Goal: Task Accomplishment & Management: Use online tool/utility

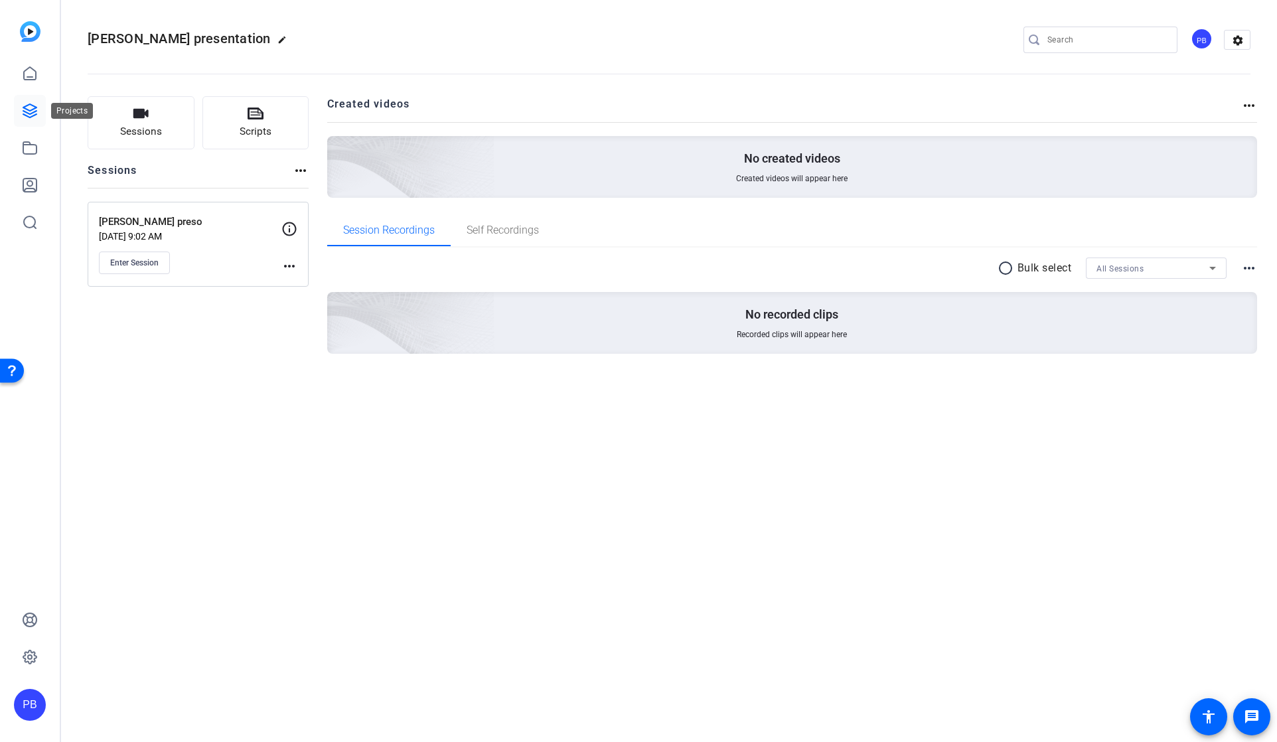
click at [31, 114] on icon at bounding box center [30, 111] width 16 height 16
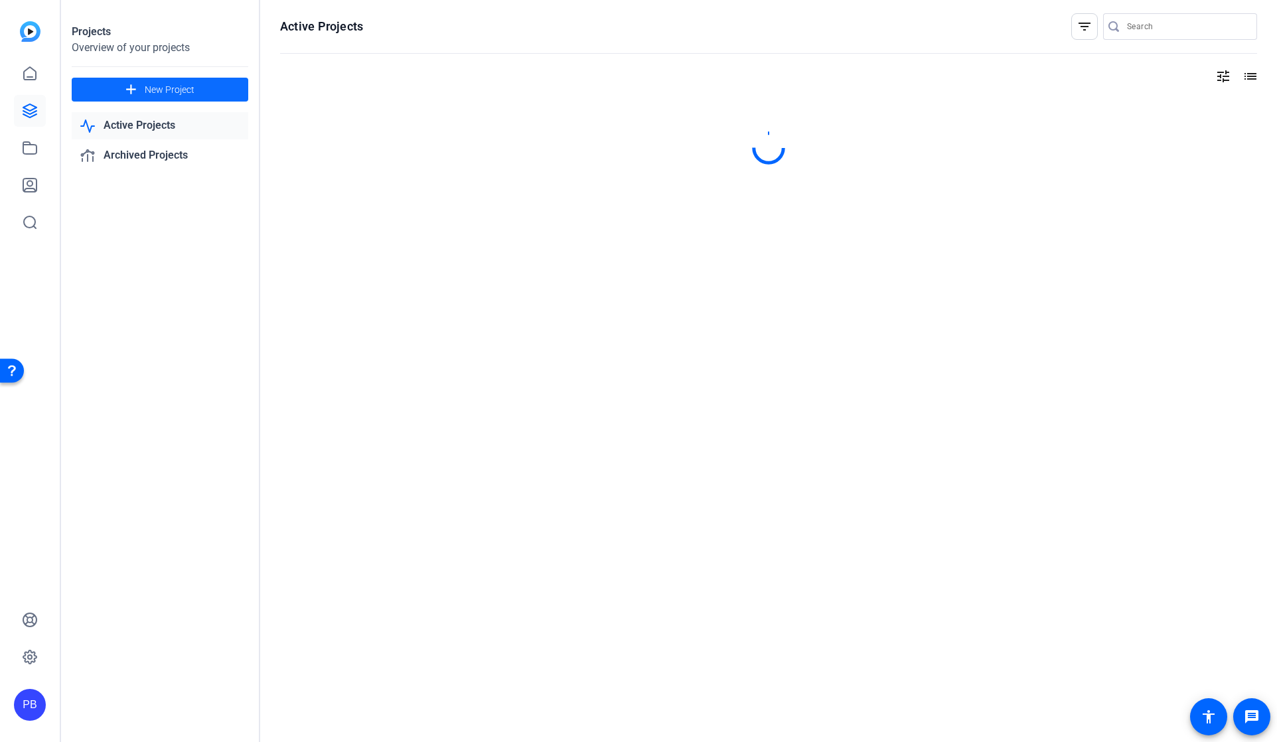
click at [132, 88] on mat-icon "add" at bounding box center [131, 90] width 17 height 17
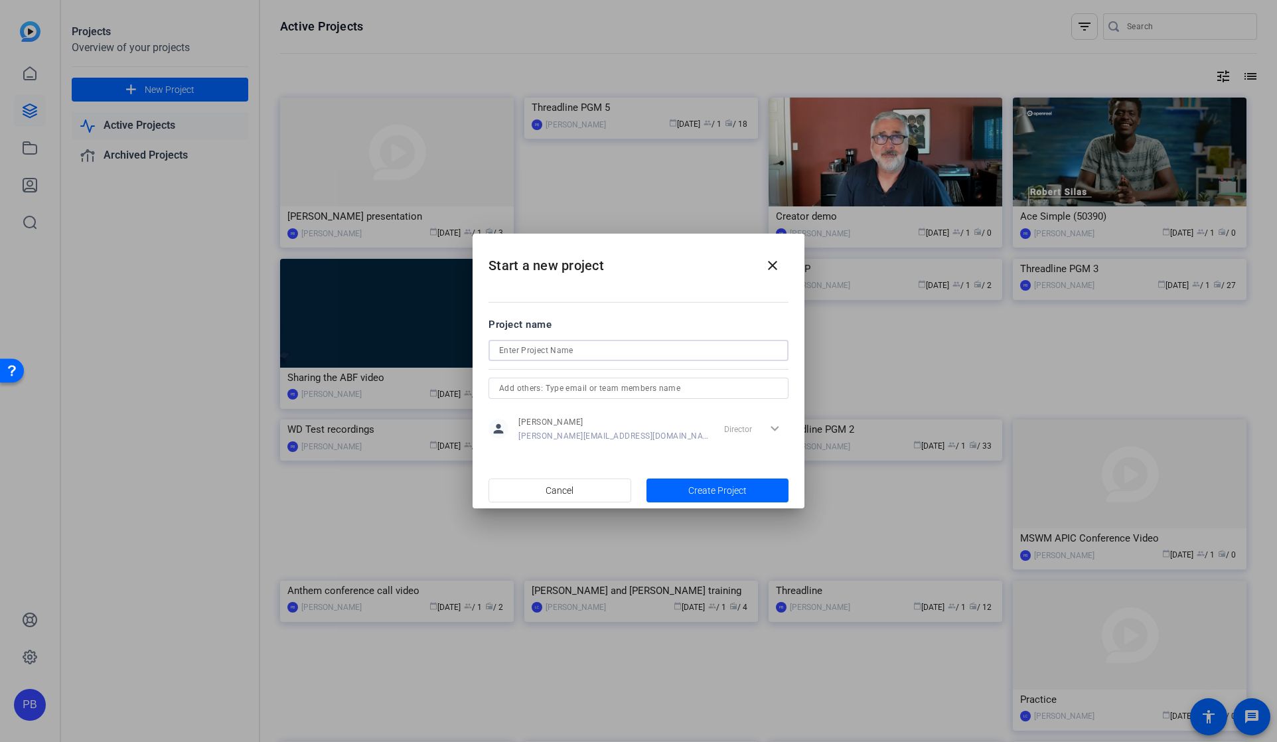
click at [528, 349] on input at bounding box center [638, 351] width 279 height 16
type input "Upload test"
click at [688, 490] on span "Create Project" at bounding box center [717, 491] width 58 height 14
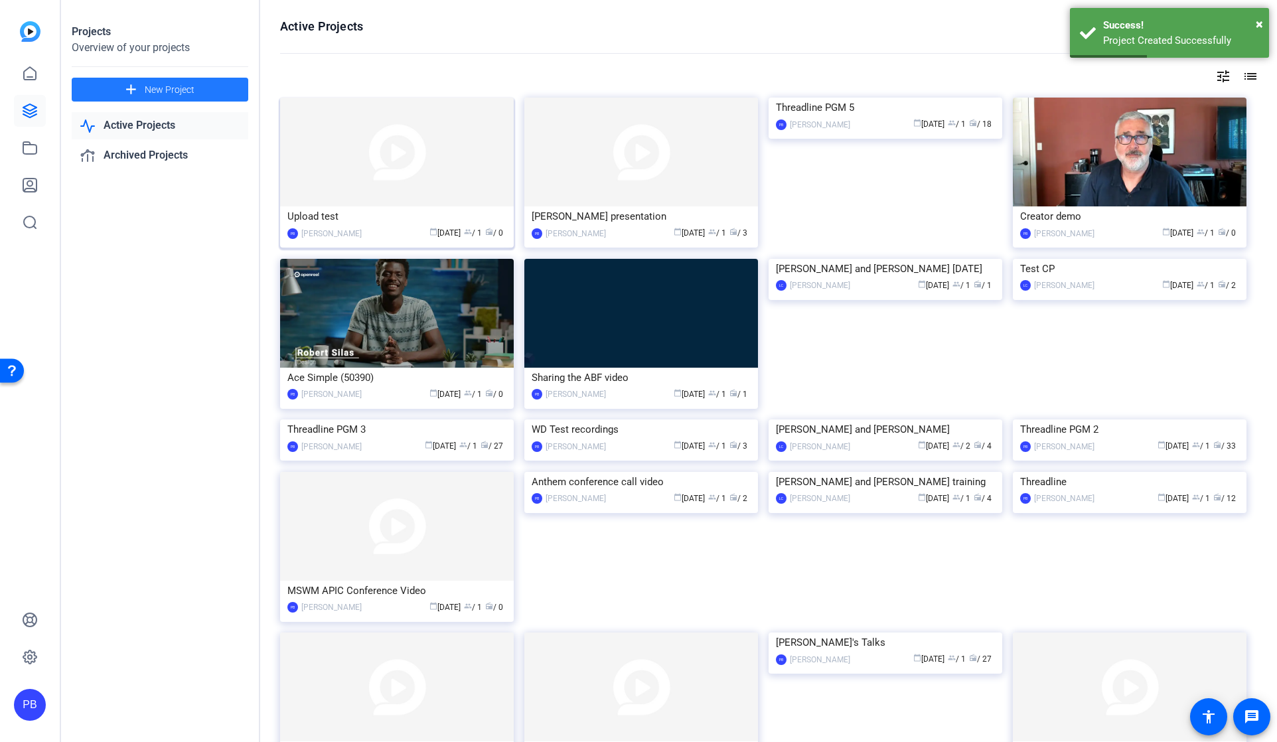
click at [372, 165] on img at bounding box center [397, 152] width 234 height 109
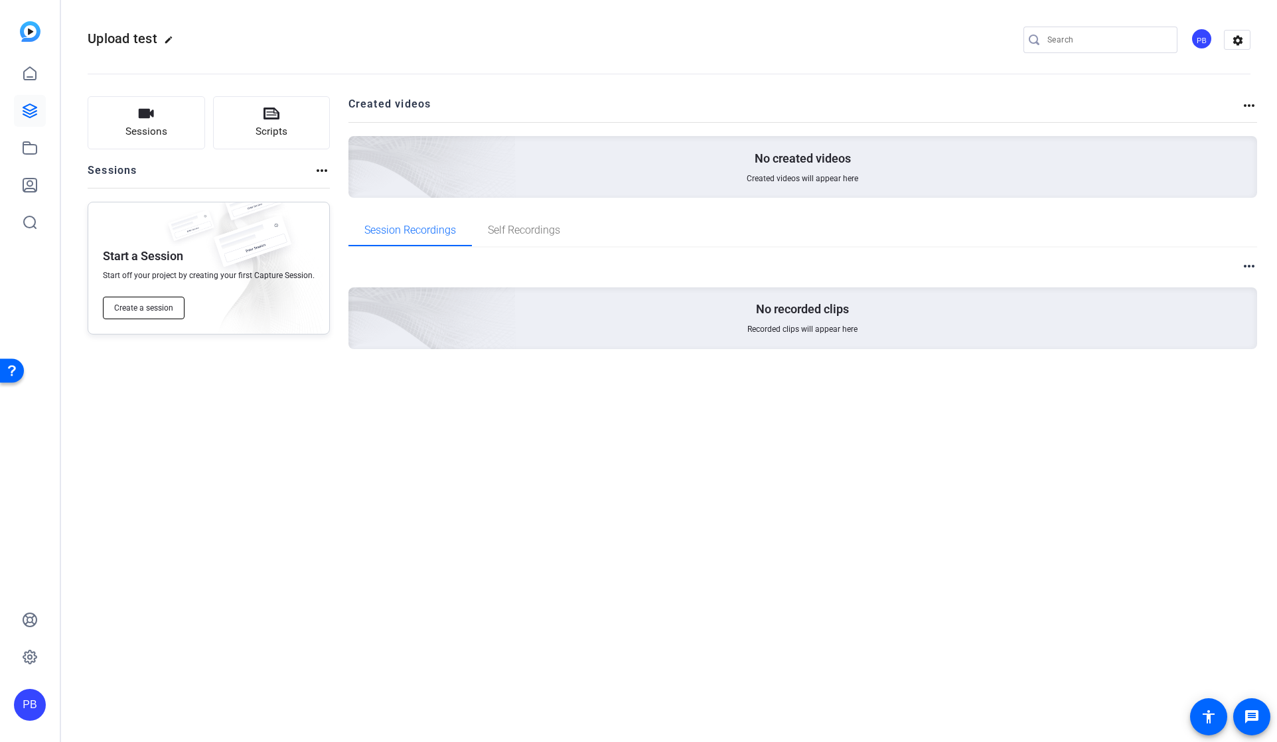
click at [146, 311] on span "Create a session" at bounding box center [143, 308] width 59 height 11
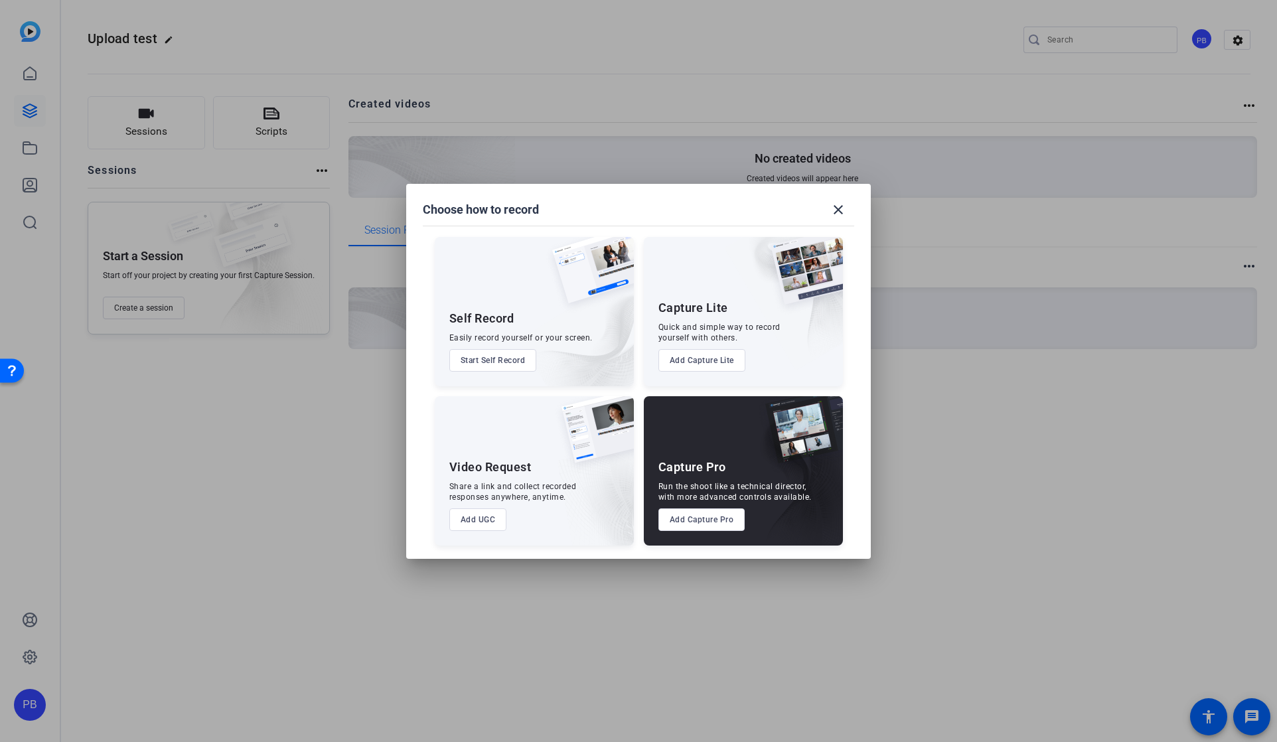
click at [704, 495] on div "Run the shoot like a technical director, with more advanced controls available." at bounding box center [734, 491] width 153 height 21
click at [700, 522] on button "Add Capture Pro" at bounding box center [701, 519] width 87 height 23
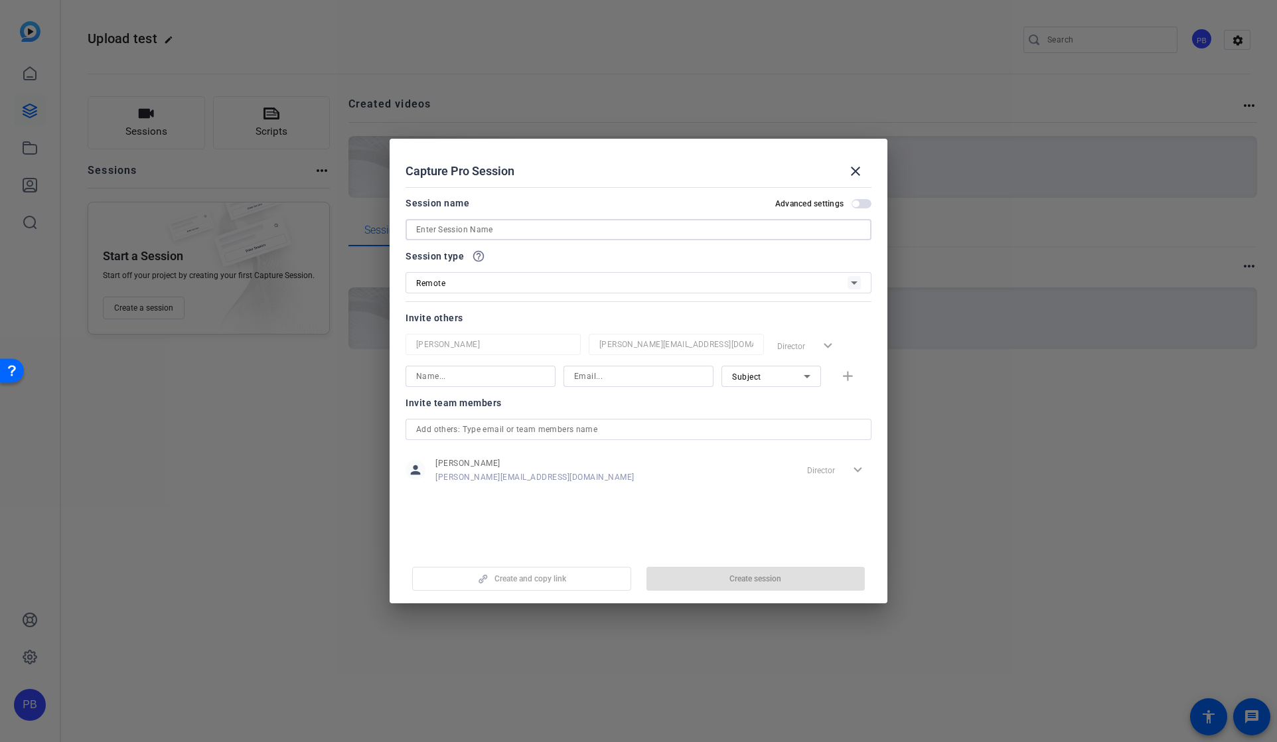
click at [483, 229] on input at bounding box center [638, 230] width 445 height 16
type input "Upload test with [PERSON_NAME]"
click at [492, 372] on input at bounding box center [480, 376] width 129 height 16
type input "[PERSON_NAME]"
click at [611, 376] on input at bounding box center [638, 376] width 129 height 16
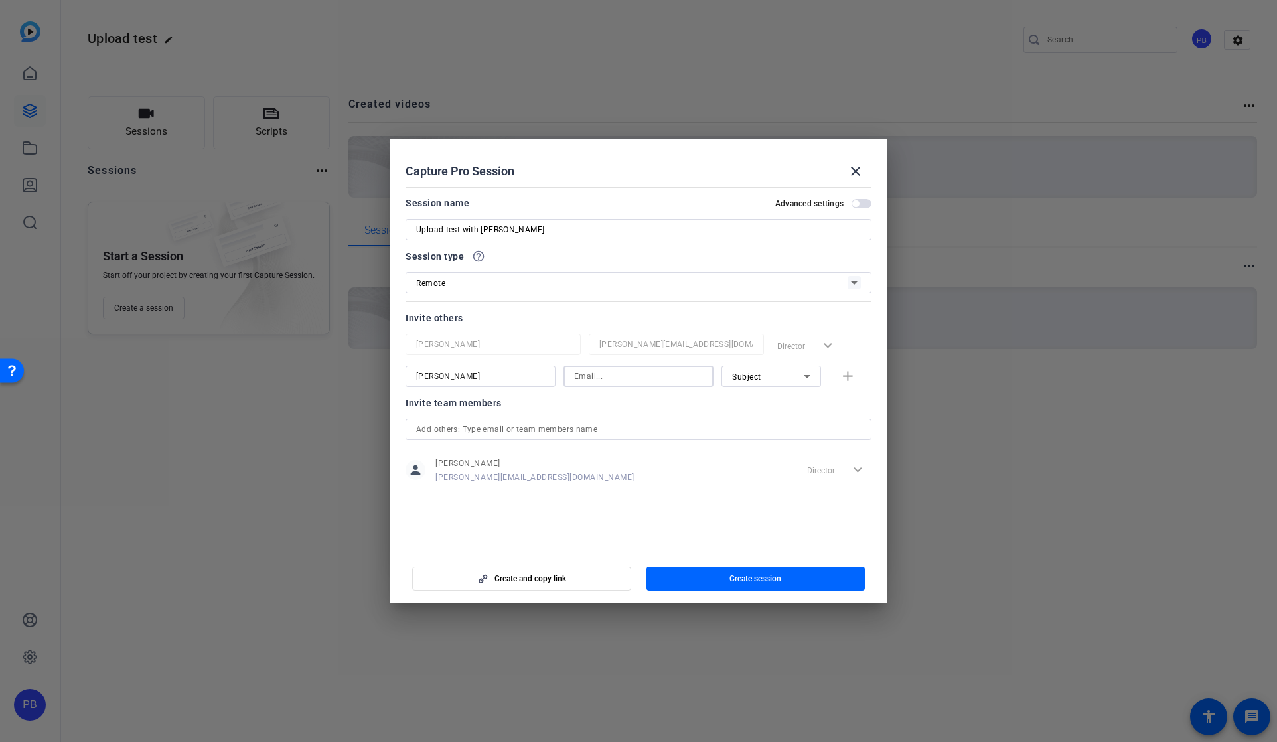
paste input "[PERSON_NAME][EMAIL_ADDRESS][PERSON_NAME][DOMAIN_NAME]"
type input "[PERSON_NAME][EMAIL_ADDRESS][PERSON_NAME][DOMAIN_NAME]"
click at [755, 378] on span "Subject" at bounding box center [746, 376] width 29 height 9
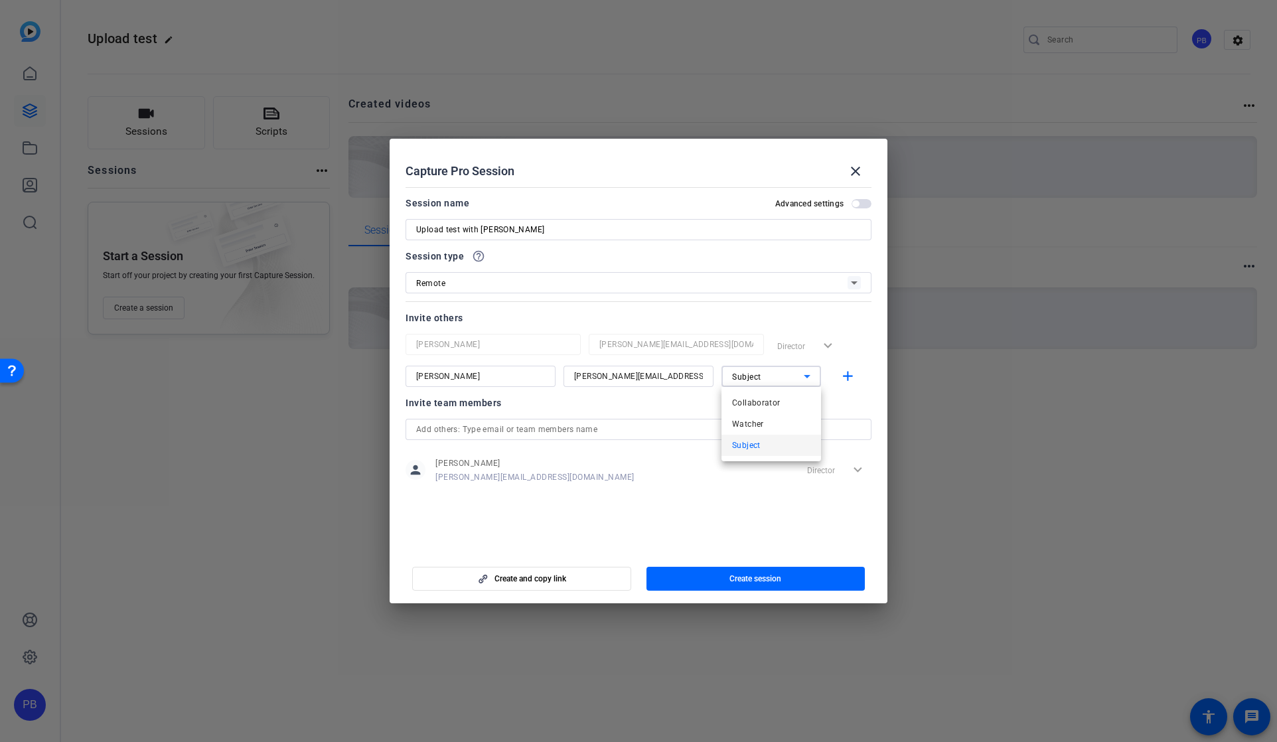
click at [664, 409] on div at bounding box center [638, 371] width 1277 height 742
click at [739, 576] on span "Create session" at bounding box center [755, 578] width 52 height 11
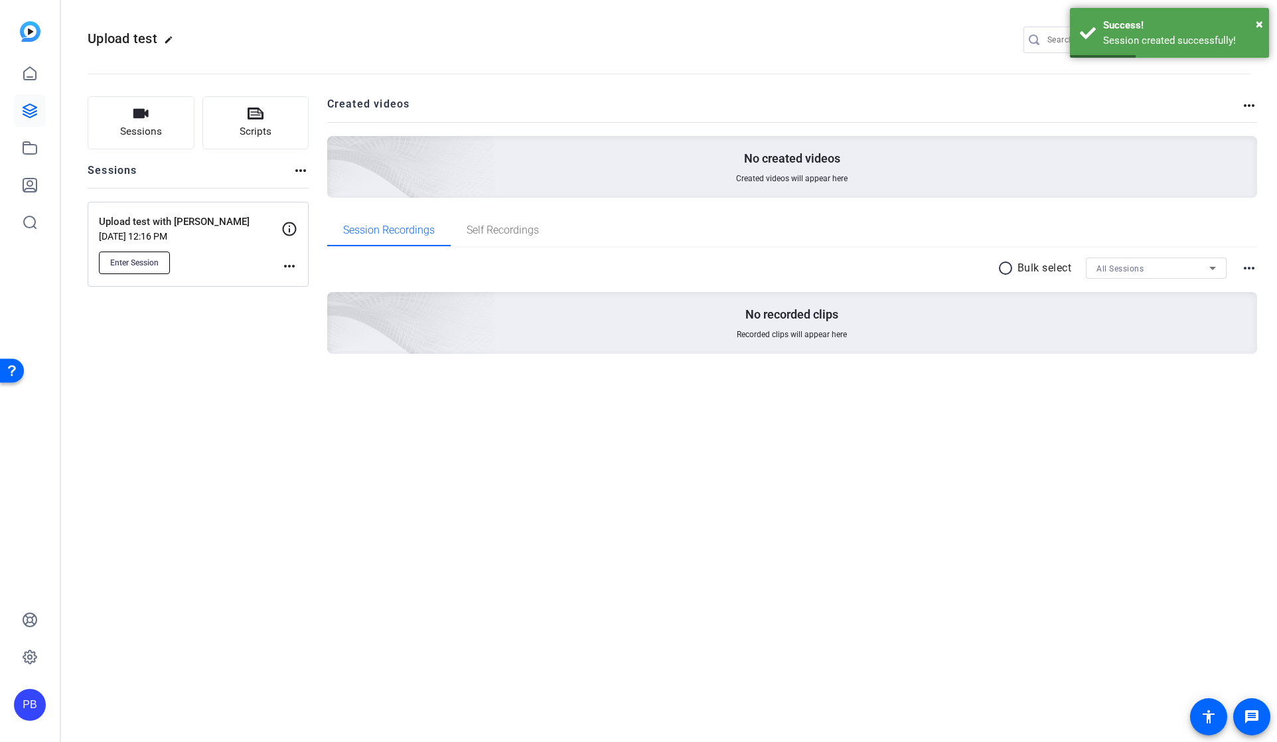
click at [139, 258] on span "Enter Session" at bounding box center [134, 263] width 48 height 11
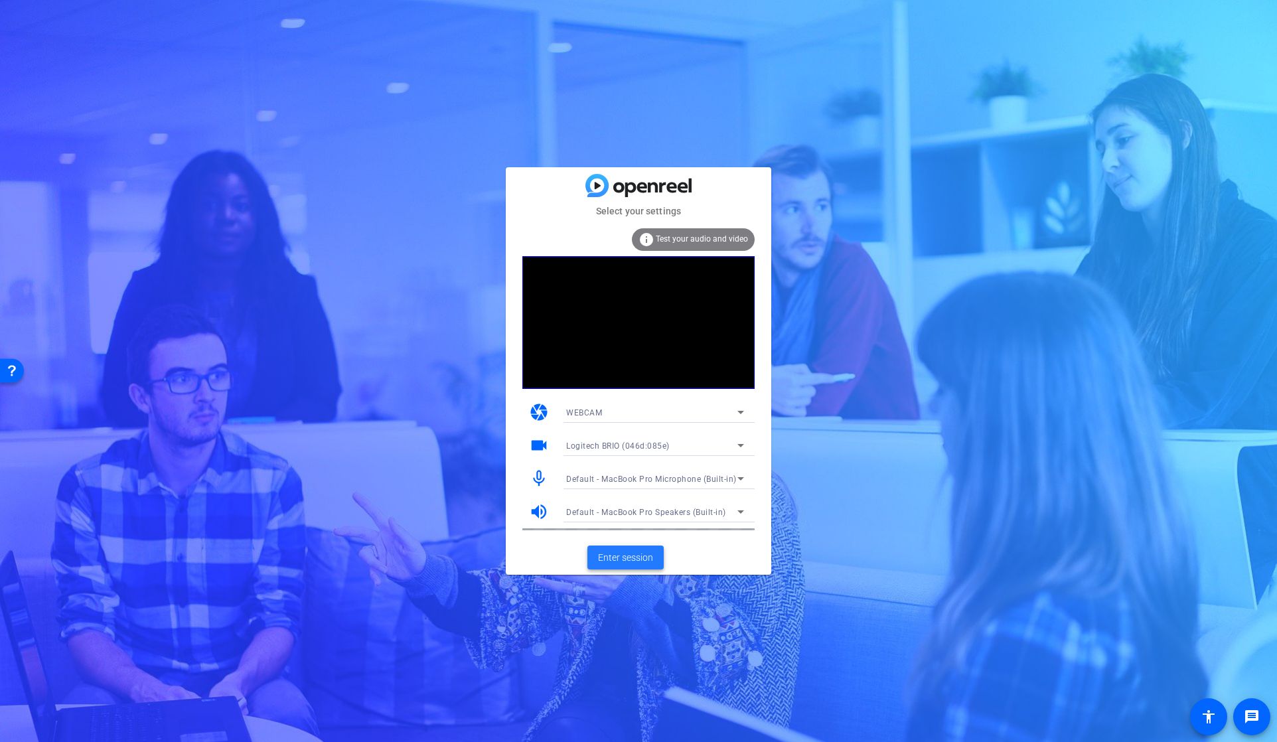
click at [625, 556] on span "Enter session" at bounding box center [625, 558] width 55 height 14
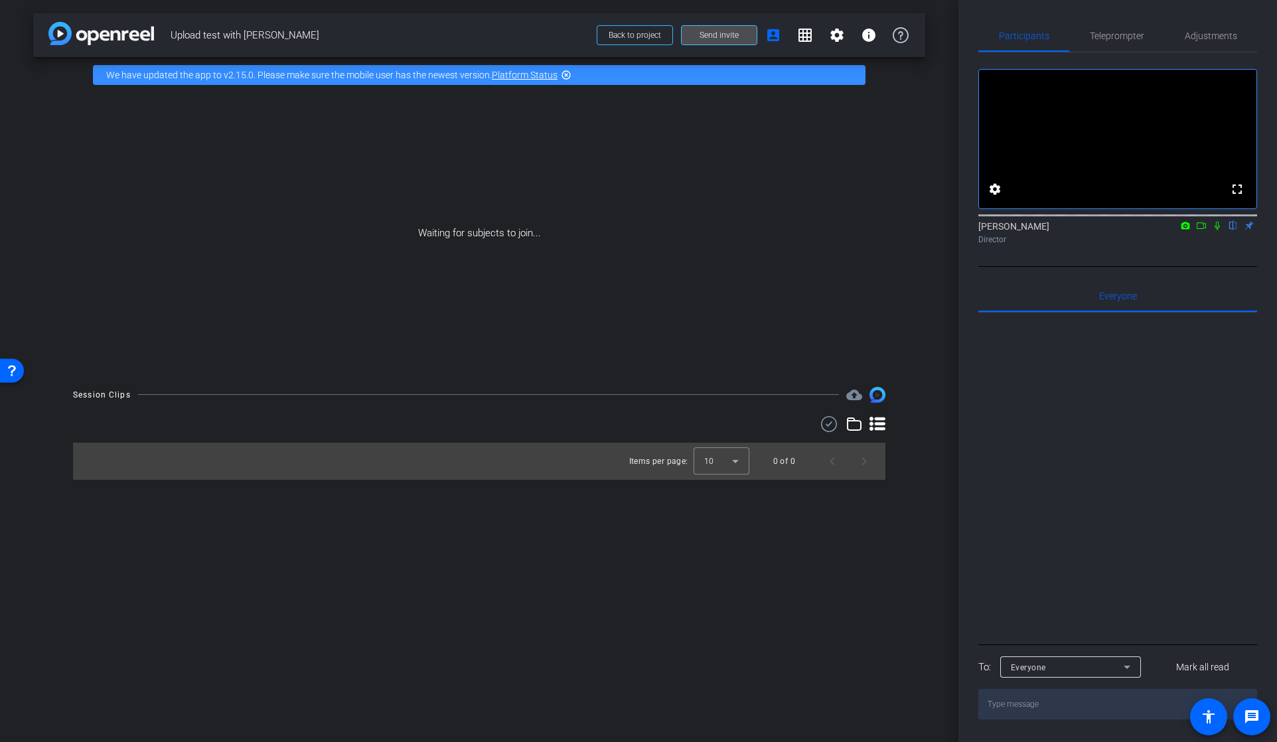
click at [715, 36] on span "Send invite" at bounding box center [719, 35] width 39 height 11
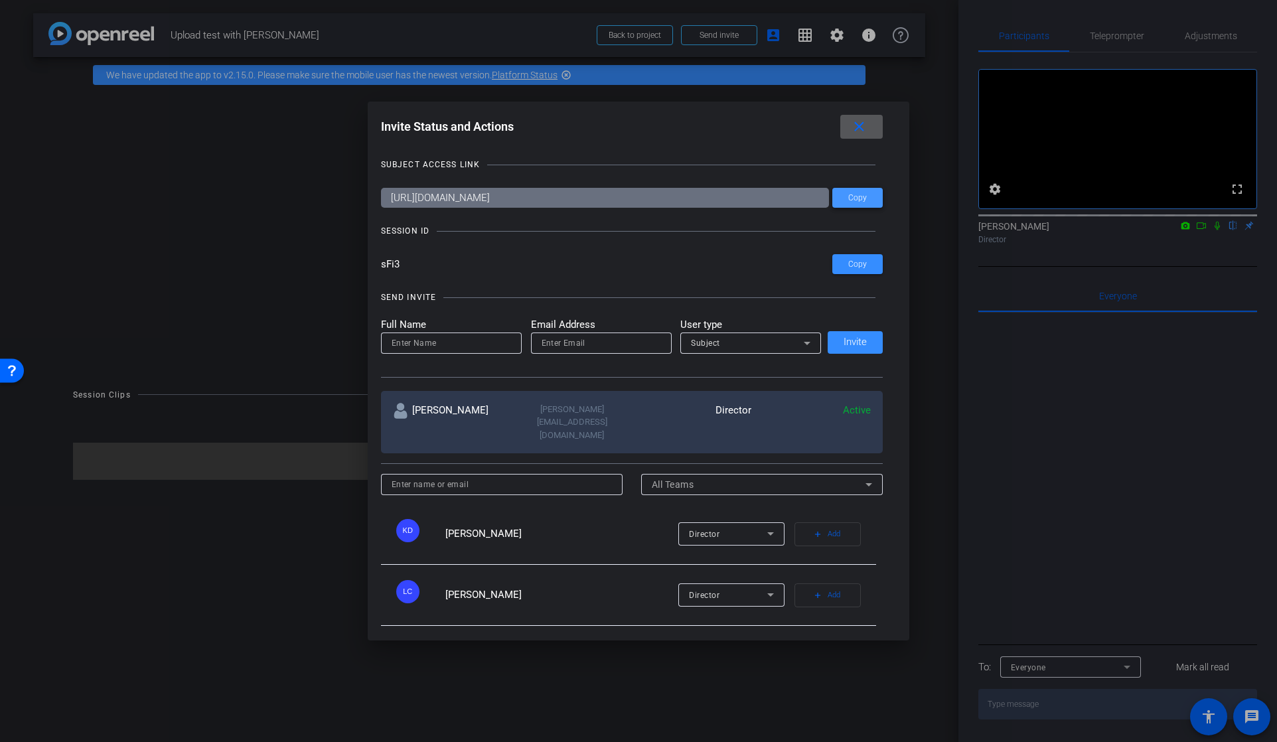
click at [854, 197] on span "Copy" at bounding box center [857, 198] width 19 height 10
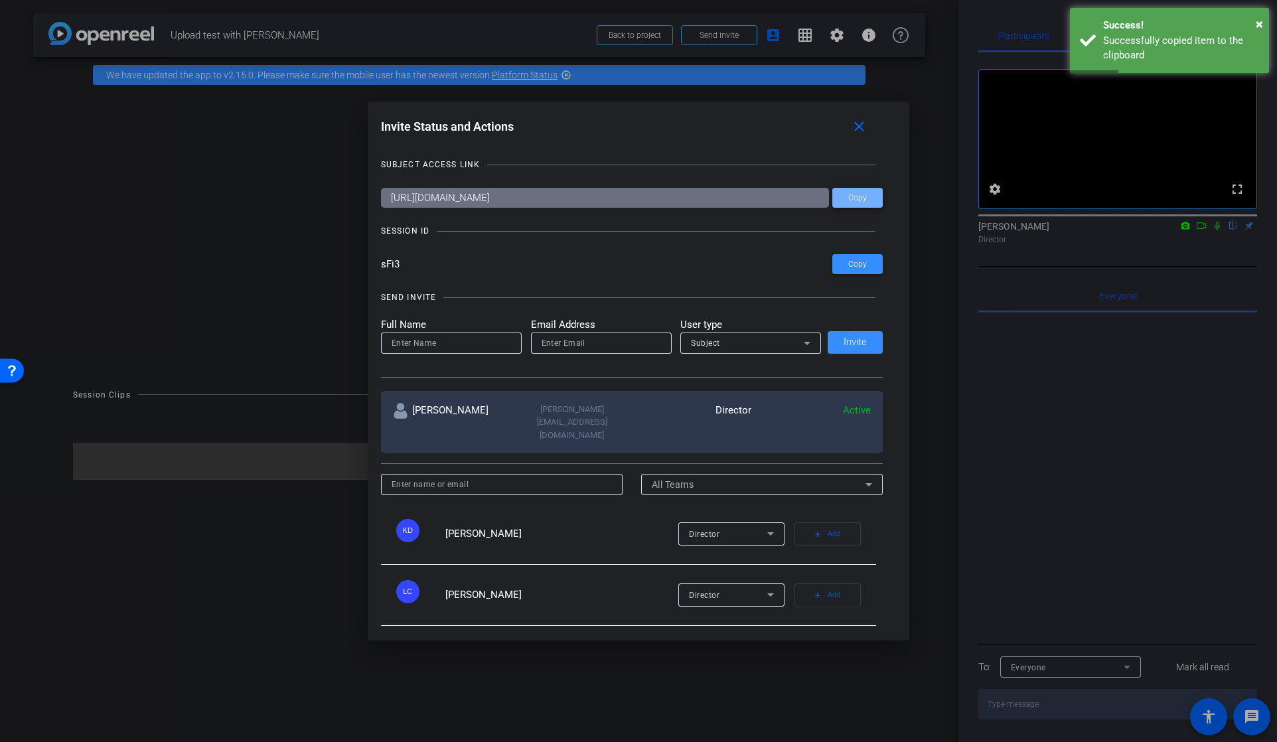
click at [860, 196] on span "Copy" at bounding box center [857, 198] width 19 height 10
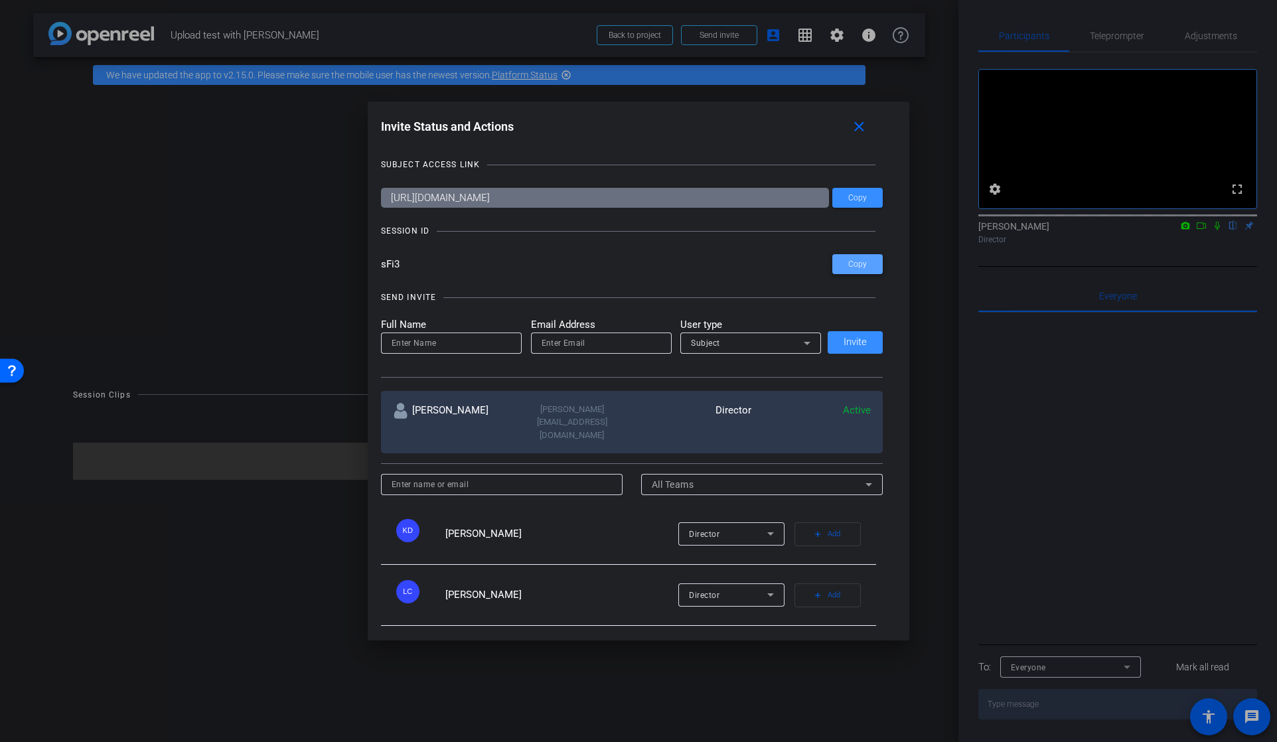
click at [859, 265] on span "Copy" at bounding box center [857, 265] width 19 height 10
click at [862, 125] on mat-icon "close" at bounding box center [859, 127] width 17 height 17
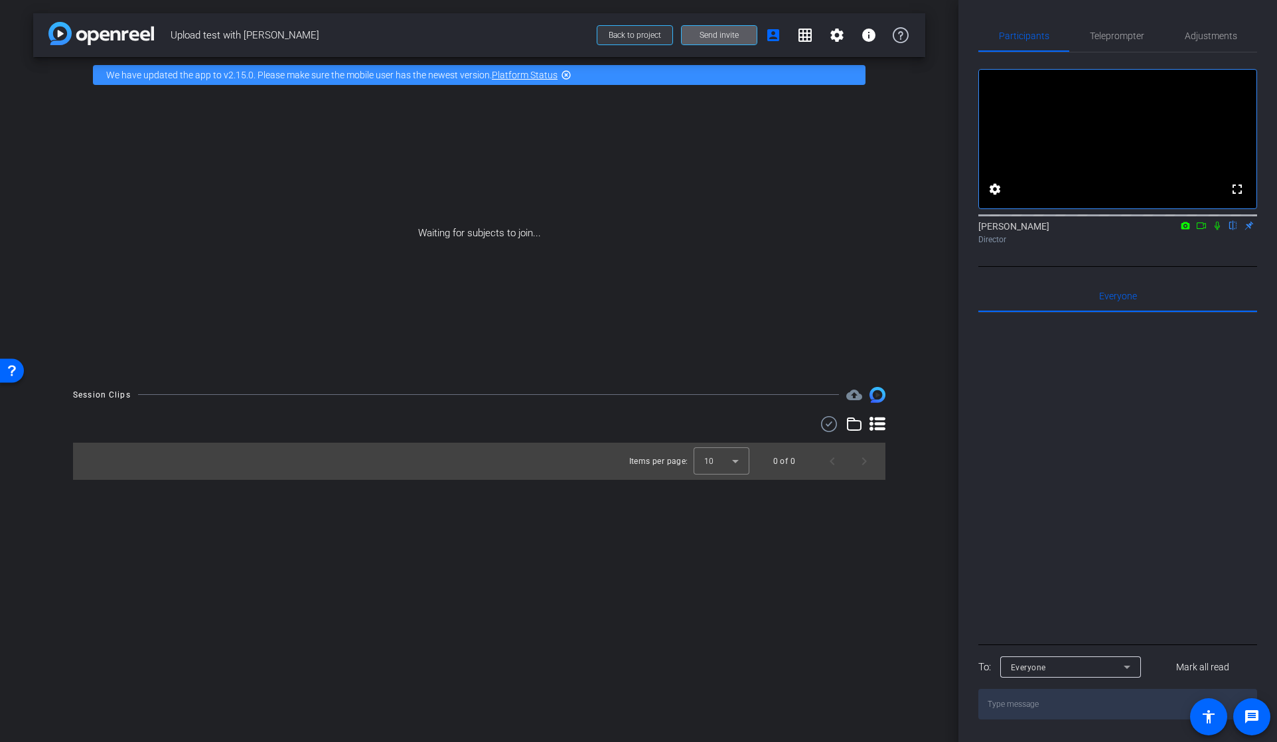
click at [629, 37] on span "Back to project" at bounding box center [635, 35] width 52 height 9
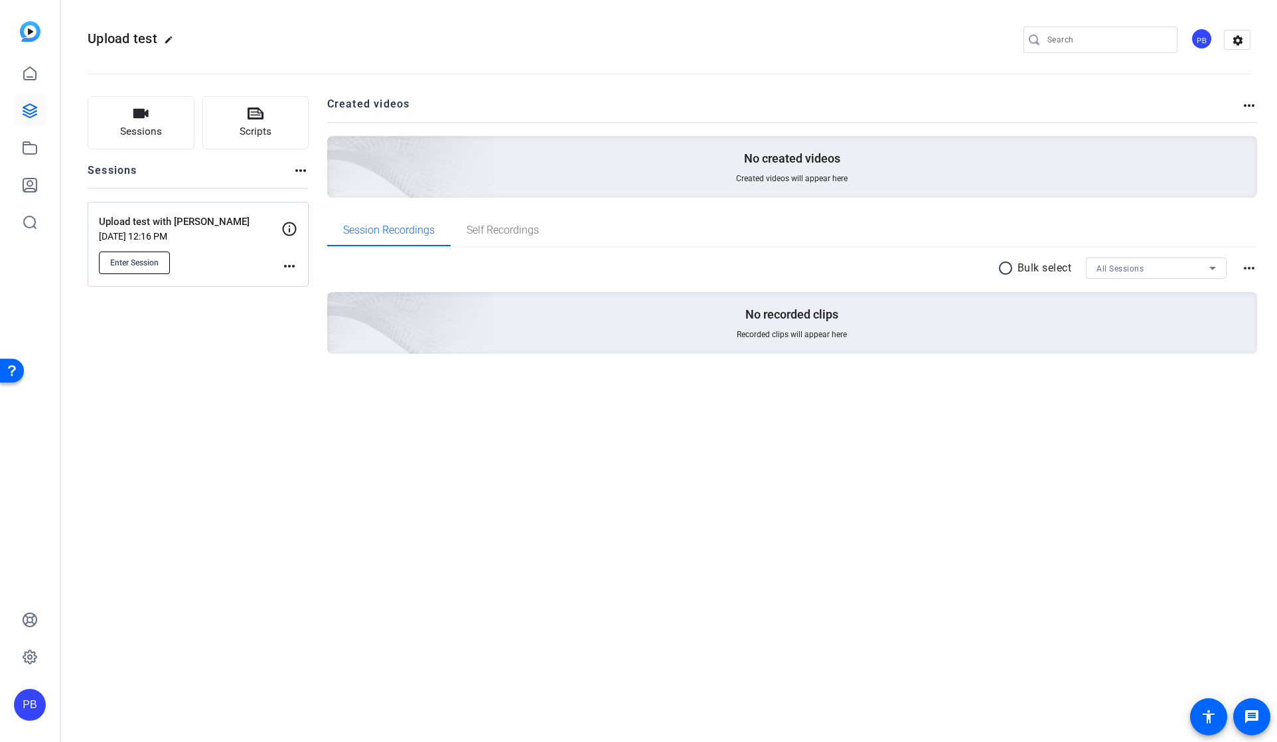
click at [129, 260] on span "Enter Session" at bounding box center [134, 263] width 48 height 11
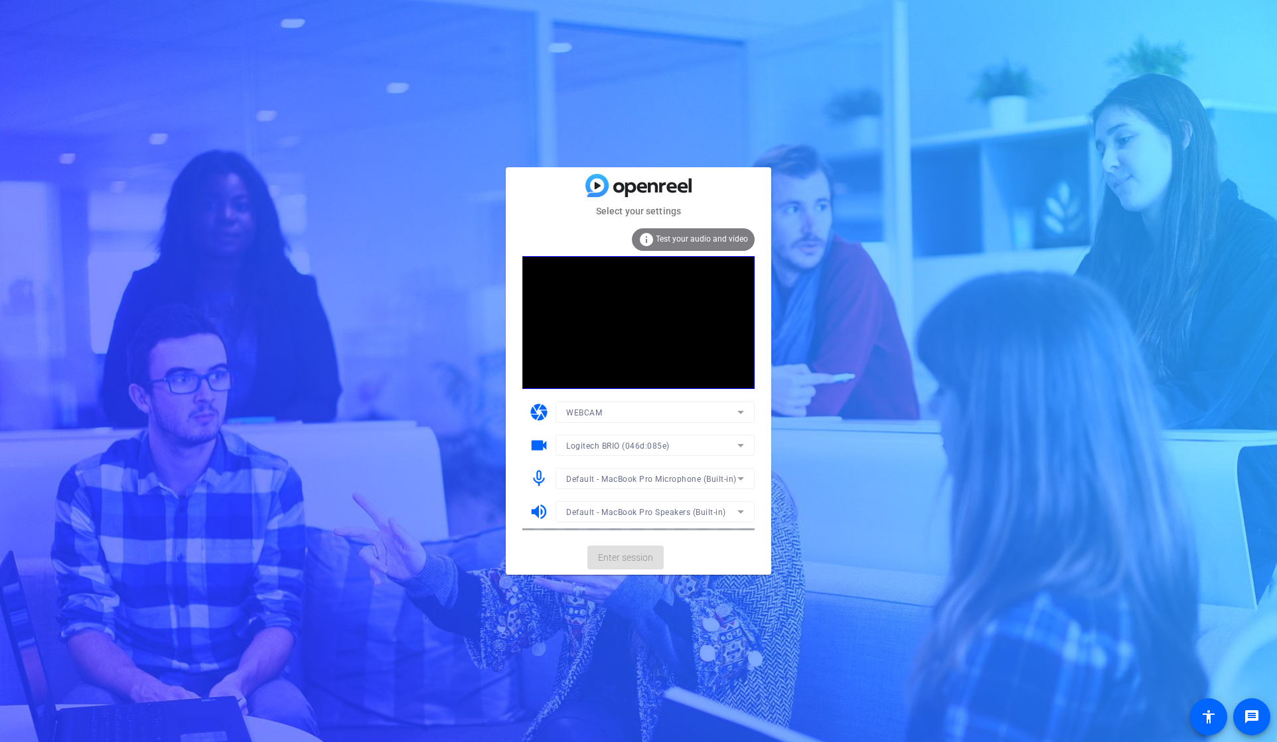
click at [612, 560] on mat-card-actions "Enter session" at bounding box center [639, 557] width 266 height 35
click at [625, 560] on span "Enter session" at bounding box center [625, 558] width 55 height 14
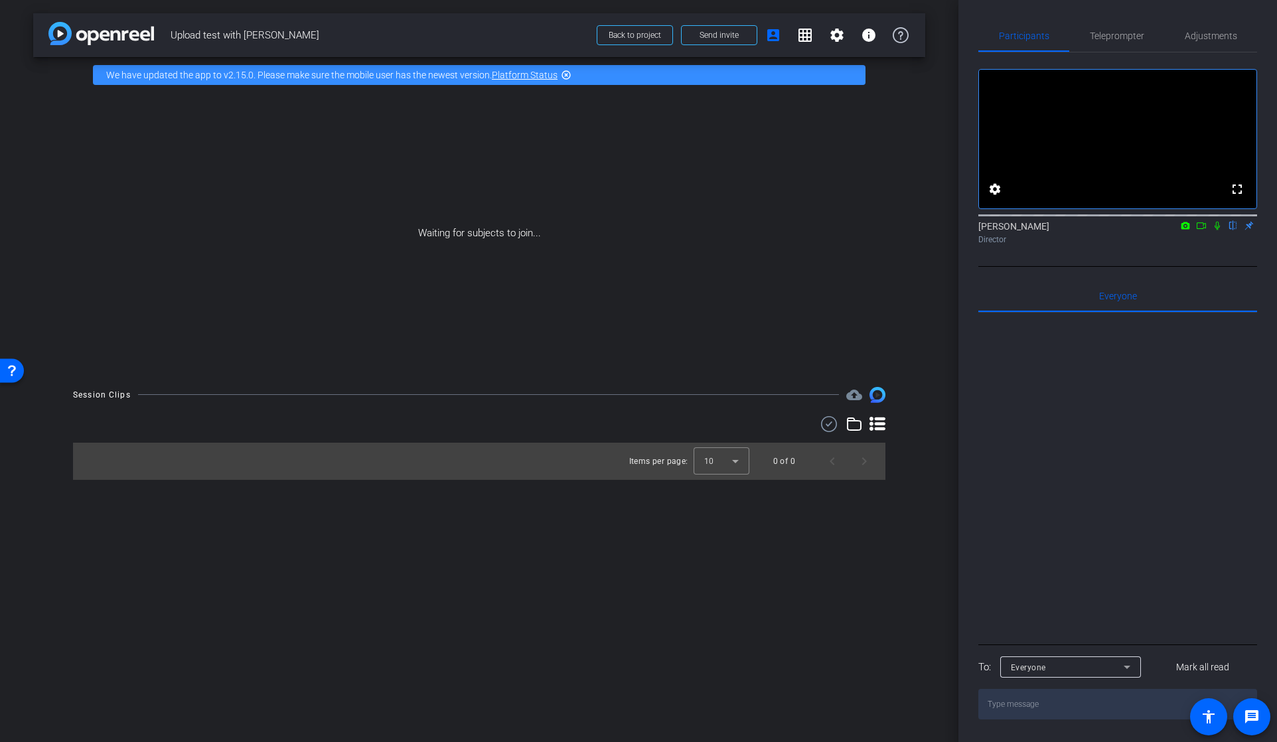
click at [708, 194] on div "Waiting for subjects to join..." at bounding box center [479, 233] width 892 height 281
click at [710, 31] on span "Send invite" at bounding box center [719, 35] width 39 height 11
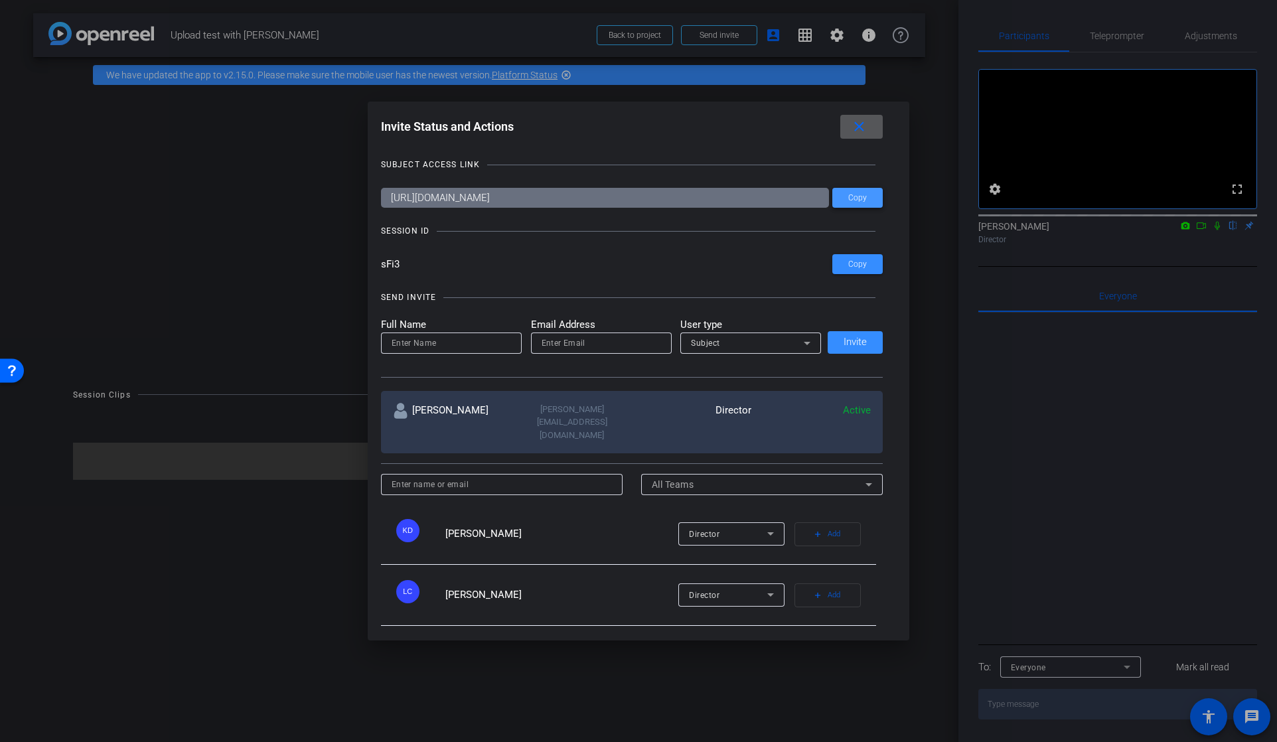
click at [861, 196] on span "Copy" at bounding box center [857, 198] width 19 height 10
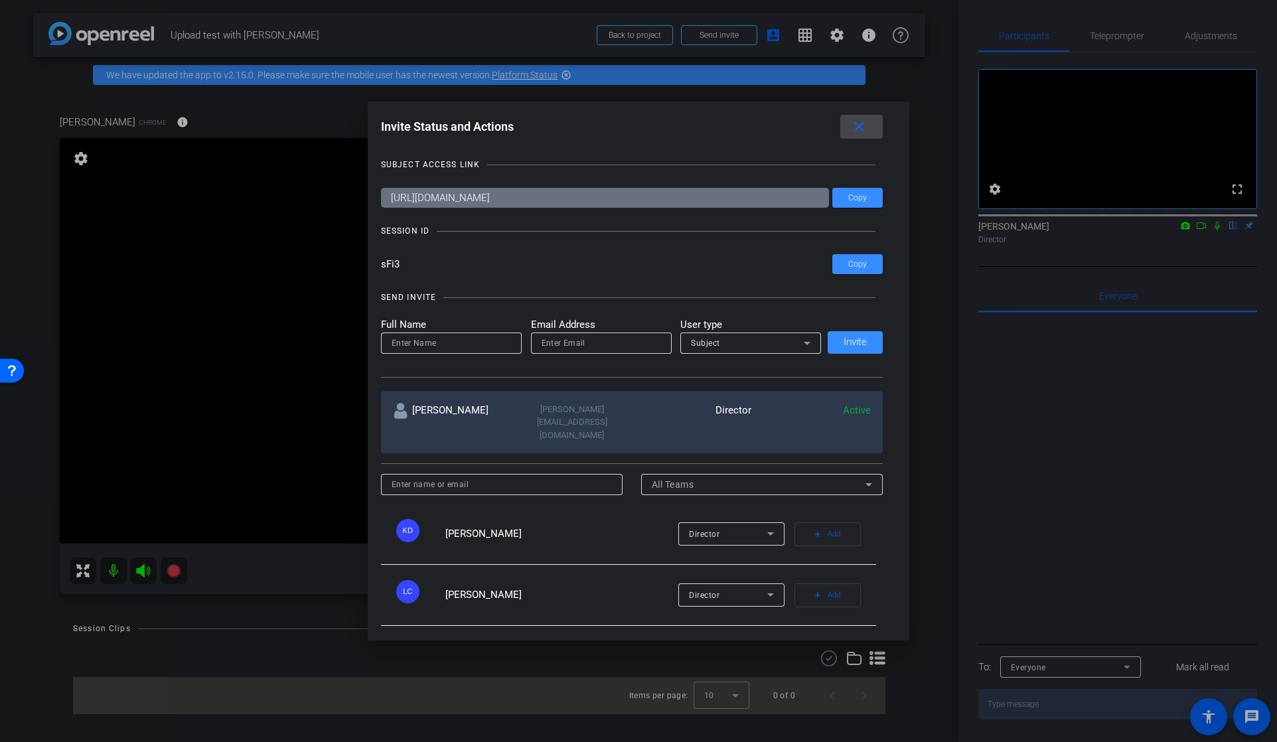
click at [863, 127] on mat-icon "close" at bounding box center [859, 127] width 17 height 17
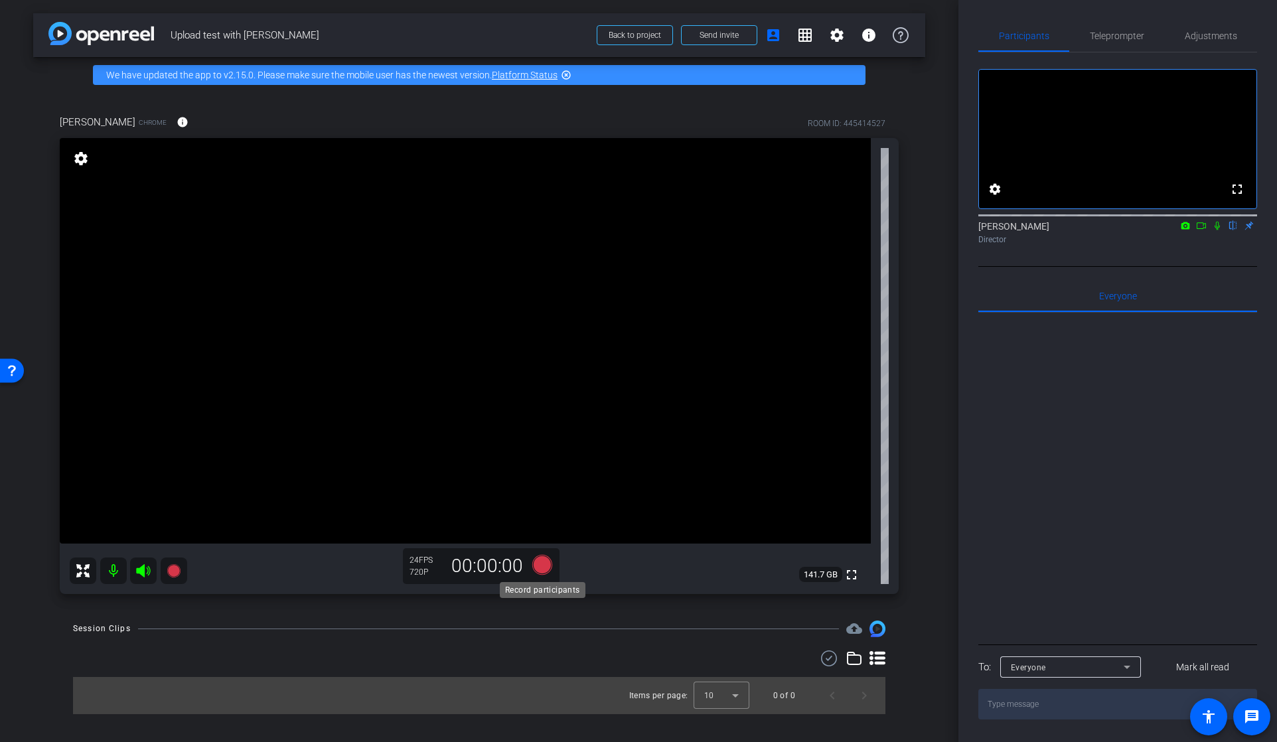
click at [544, 563] on icon at bounding box center [542, 565] width 20 height 20
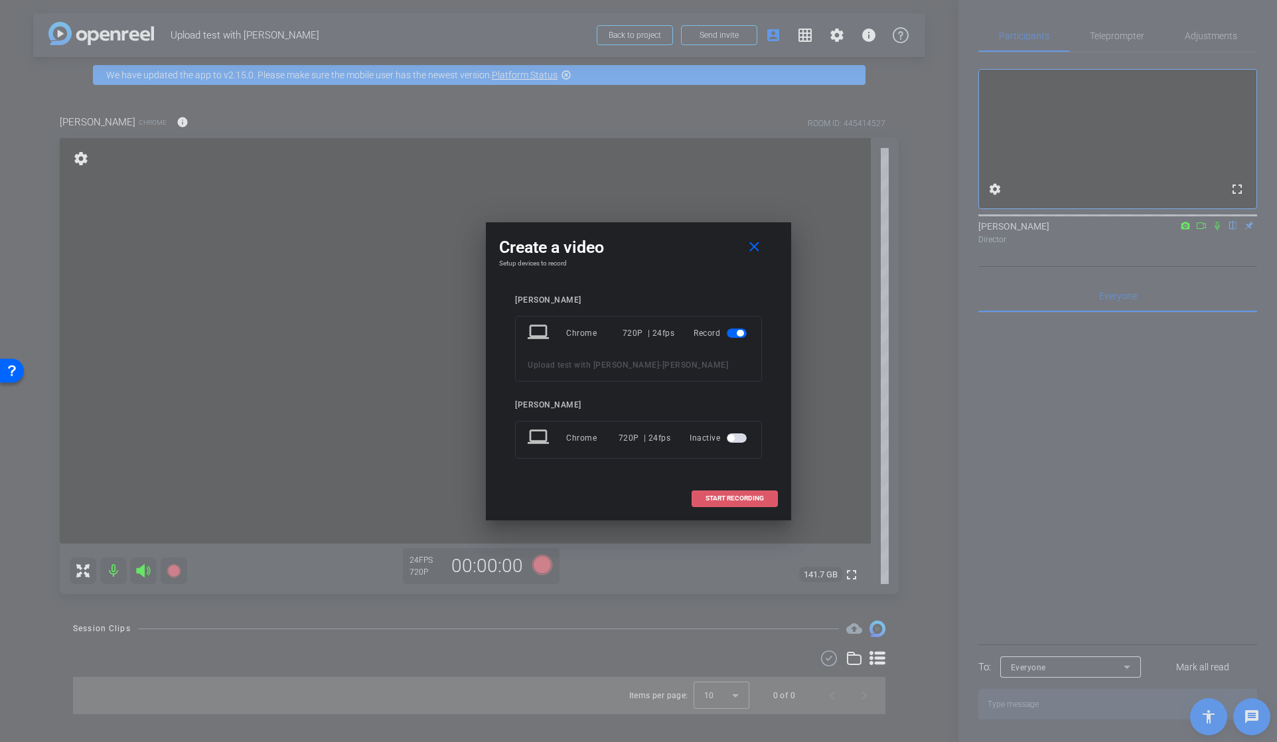
click at [724, 500] on span "START RECORDING" at bounding box center [735, 498] width 58 height 7
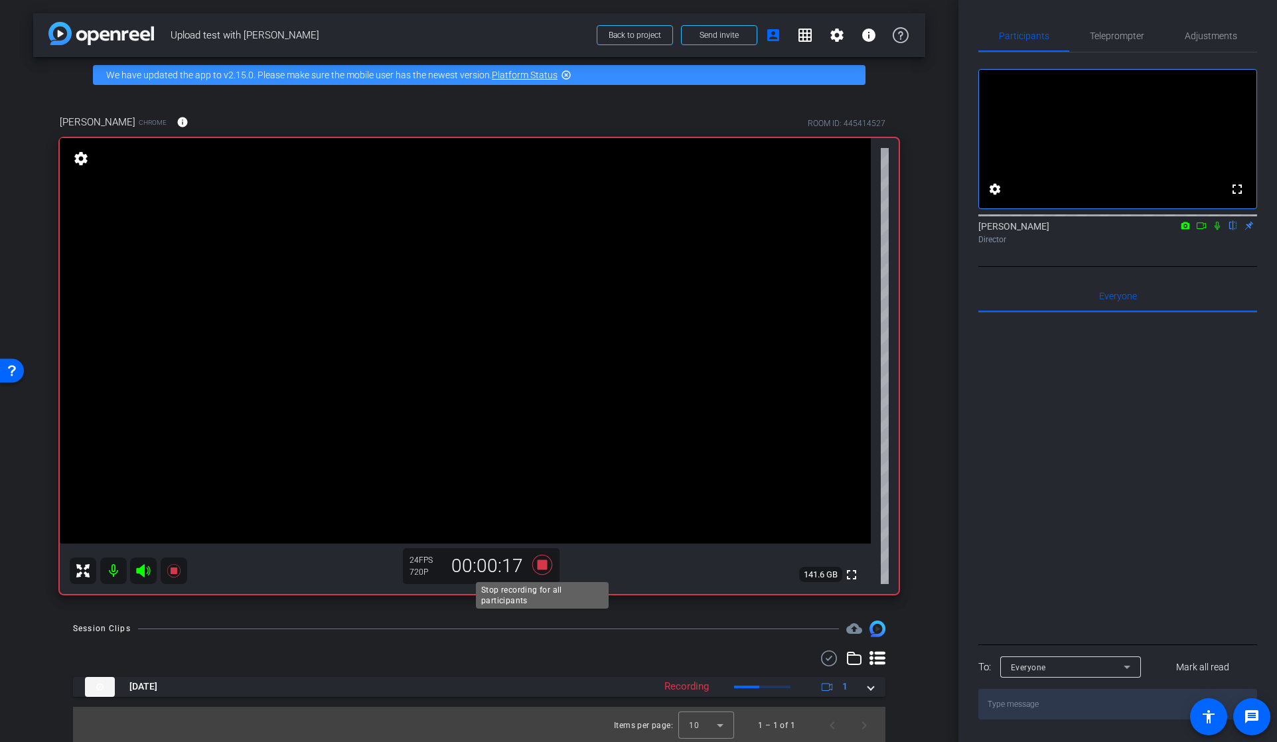
click at [542, 562] on icon at bounding box center [542, 565] width 20 height 20
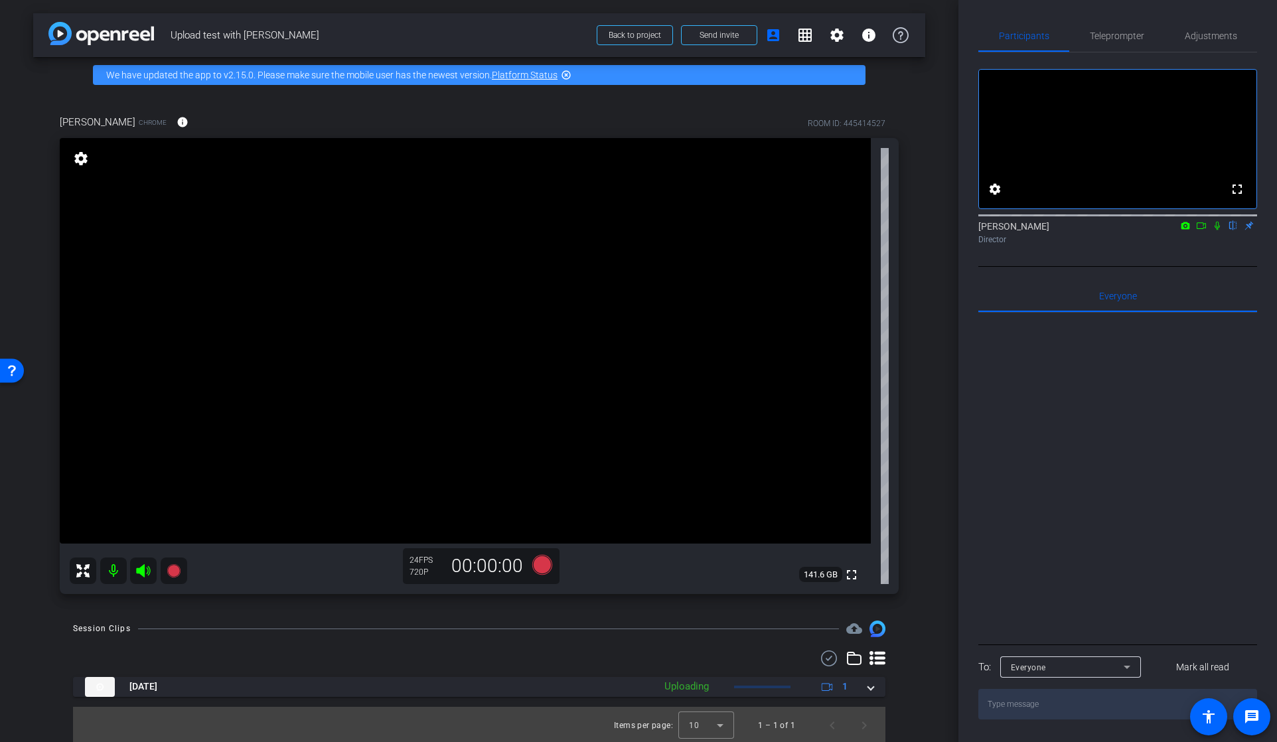
scroll to position [2, 0]
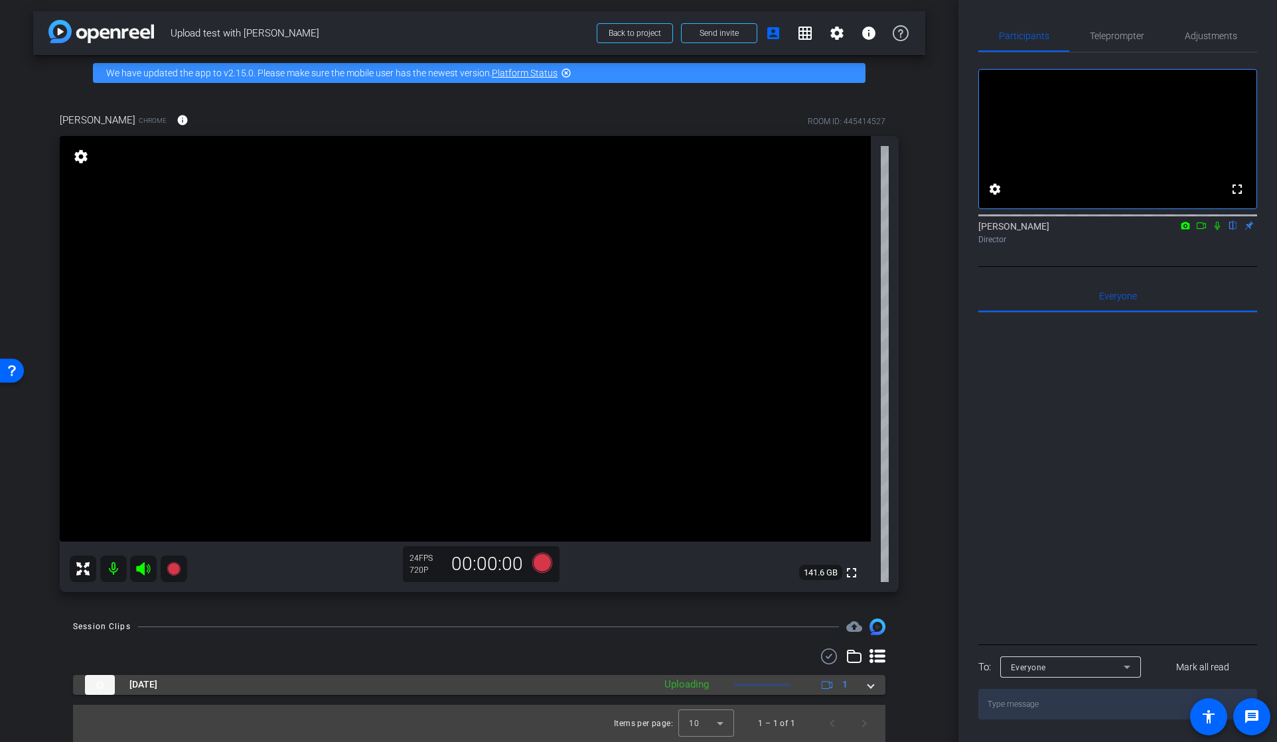
click at [870, 685] on span at bounding box center [870, 685] width 5 height 14
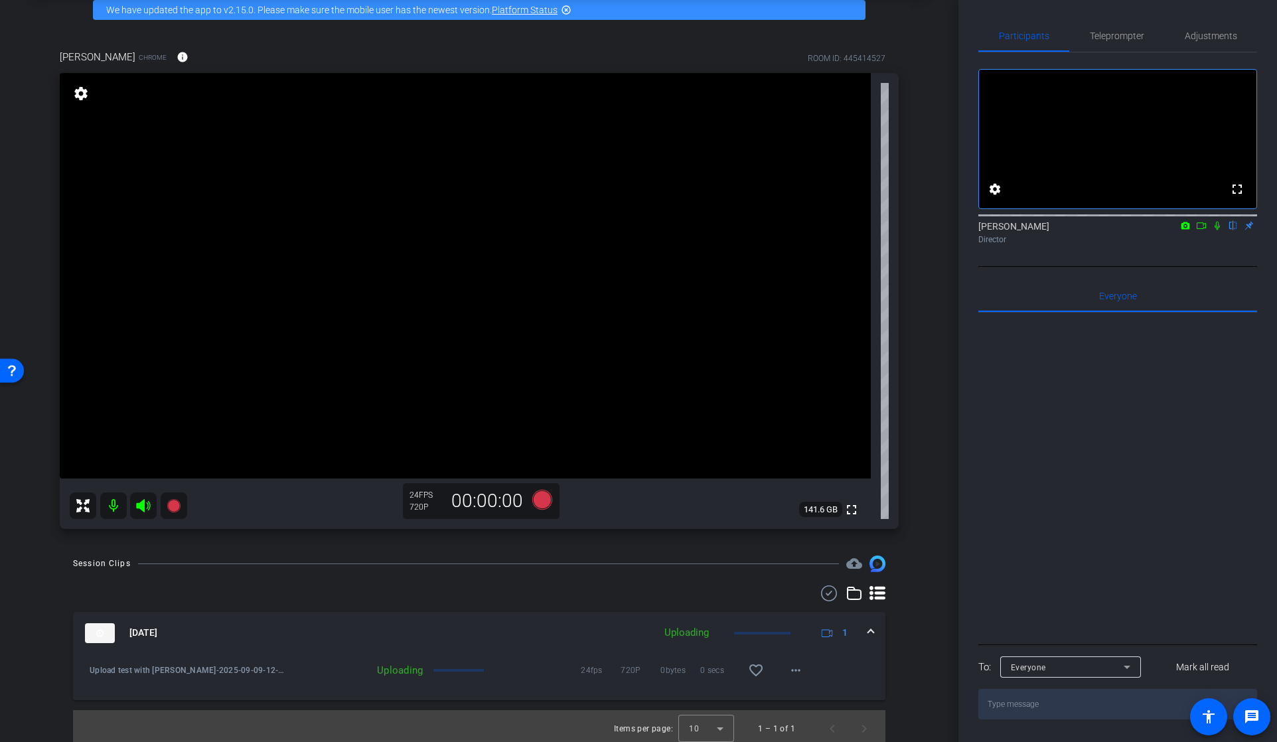
scroll to position [70, 0]
